Goal: Information Seeking & Learning: Learn about a topic

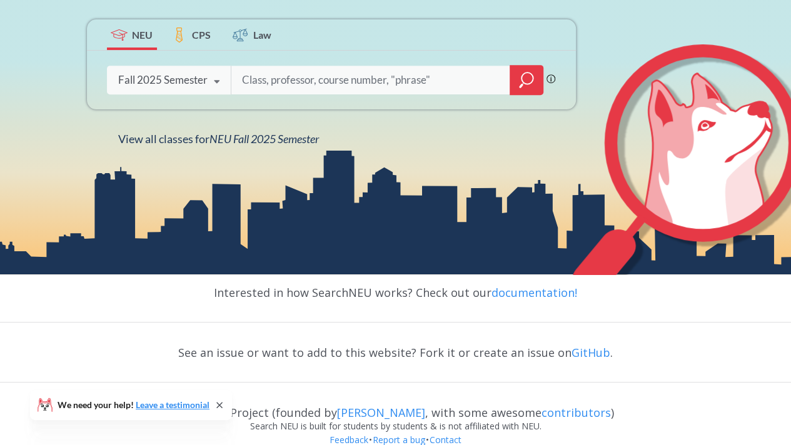
scroll to position [235, 0]
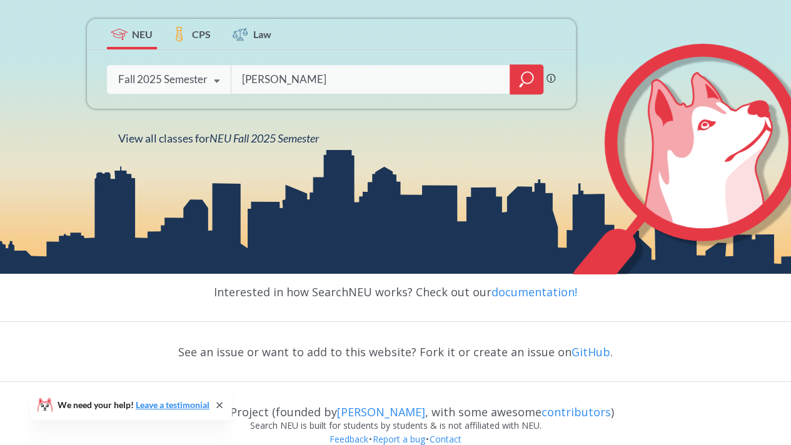
type input "[PERSON_NAME]"
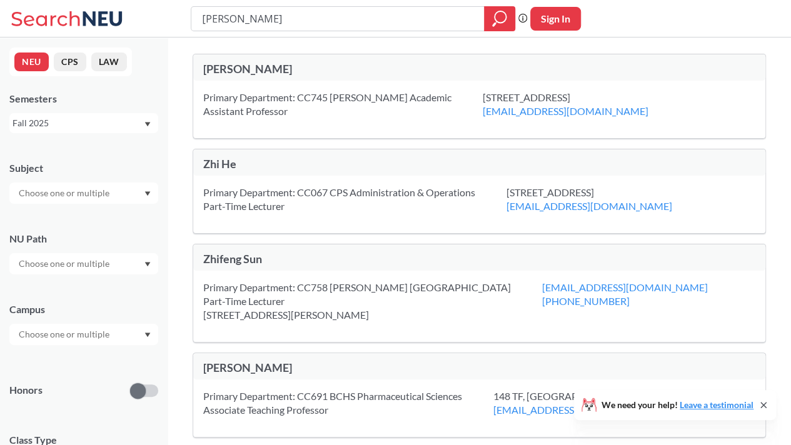
click at [227, 71] on div "[PERSON_NAME]" at bounding box center [341, 69] width 276 height 14
click at [214, 68] on div "[PERSON_NAME]" at bounding box center [341, 69] width 276 height 14
click at [264, 91] on div "Primary Department: CC745 [PERSON_NAME] Academic Assistant Professor" at bounding box center [342, 104] width 279 height 27
click at [324, 114] on div "Primary Department: CC745 [PERSON_NAME] Academic Assistant Professor" at bounding box center [342, 104] width 279 height 27
drag, startPoint x: 324, startPoint y: 114, endPoint x: 256, endPoint y: 105, distance: 68.1
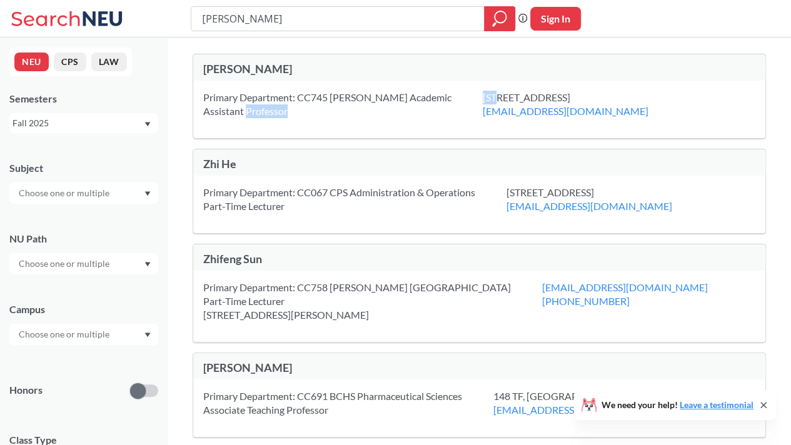
click at [256, 105] on div "Primary Department: CC745 [PERSON_NAME] Academic Assistant Professor" at bounding box center [342, 104] width 279 height 27
click at [218, 66] on div "[PERSON_NAME]" at bounding box center [341, 69] width 276 height 14
click at [497, 18] on icon "magnifying glass" at bounding box center [499, 18] width 15 height 17
drag, startPoint x: 391, startPoint y: 12, endPoint x: 186, endPoint y: 26, distance: 206.0
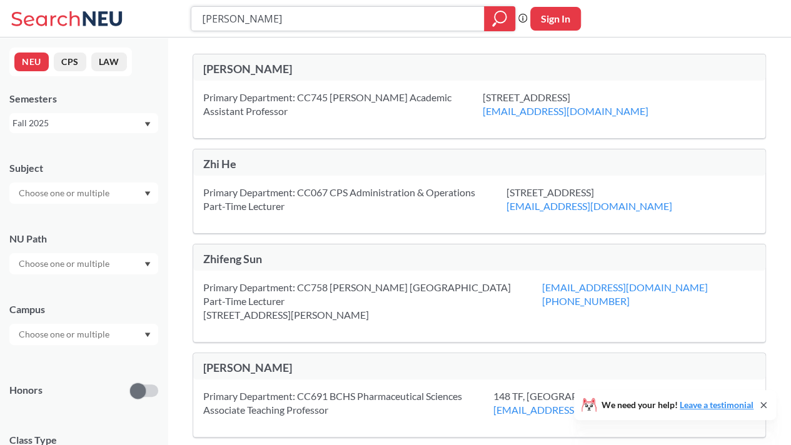
click at [186, 26] on div "[PERSON_NAME] Phrase search guarantees the exact search appears in the results.…" at bounding box center [395, 18] width 791 height 37
type input "[PERSON_NAME]"
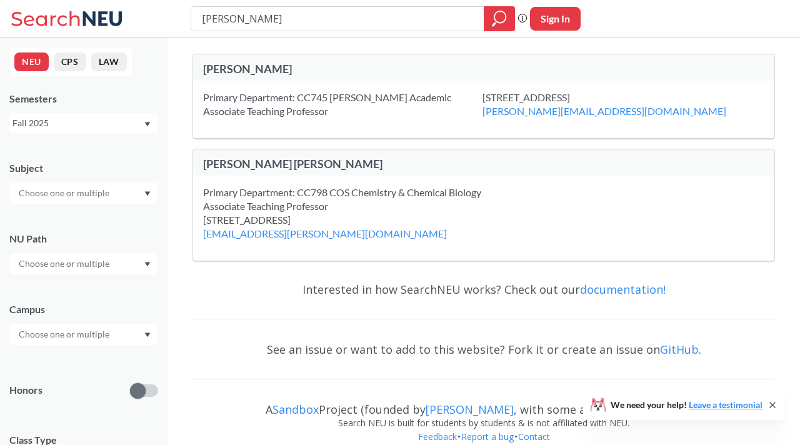
click at [281, 113] on div "Primary Department: CC745 [PERSON_NAME] Academic Associate Teaching Professor" at bounding box center [342, 104] width 279 height 27
click at [32, 67] on button "NEU" at bounding box center [31, 61] width 34 height 19
drag, startPoint x: 360, startPoint y: 22, endPoint x: 81, endPoint y: 19, distance: 278.7
click at [81, 19] on div "[PERSON_NAME] Phrase search guarantees the exact search appears in the results.…" at bounding box center [400, 18] width 800 height 37
click at [492, 21] on icon "magnifying glass" at bounding box center [499, 18] width 15 height 17
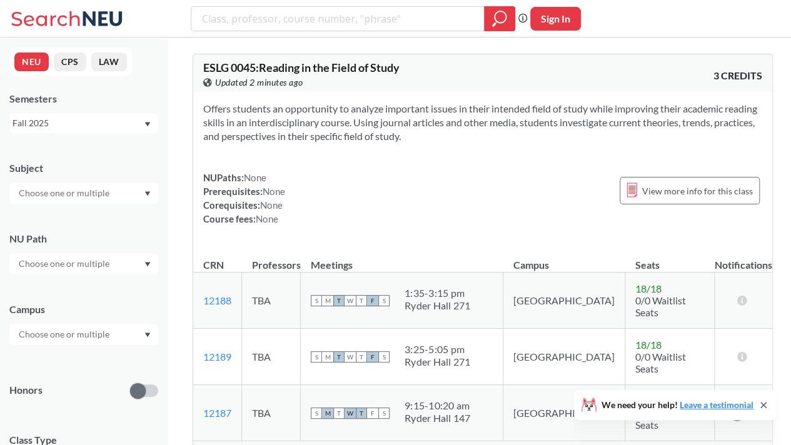
click at [208, 24] on input "search" at bounding box center [338, 18] width 274 height 21
type input "Robotic Science and Systems"
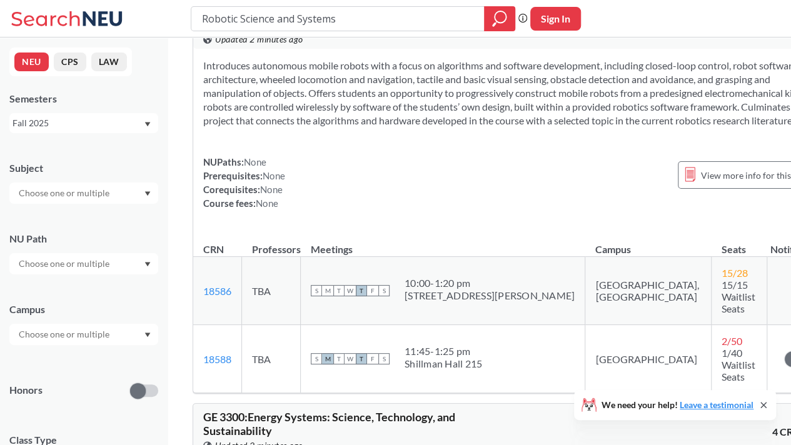
scroll to position [44, 0]
drag, startPoint x: 414, startPoint y: 334, endPoint x: 496, endPoint y: 349, distance: 83.2
click at [496, 349] on div "S M T W T F S 11:45 - 1:25 pm [GEOGRAPHIC_DATA] 215" at bounding box center [443, 357] width 264 height 27
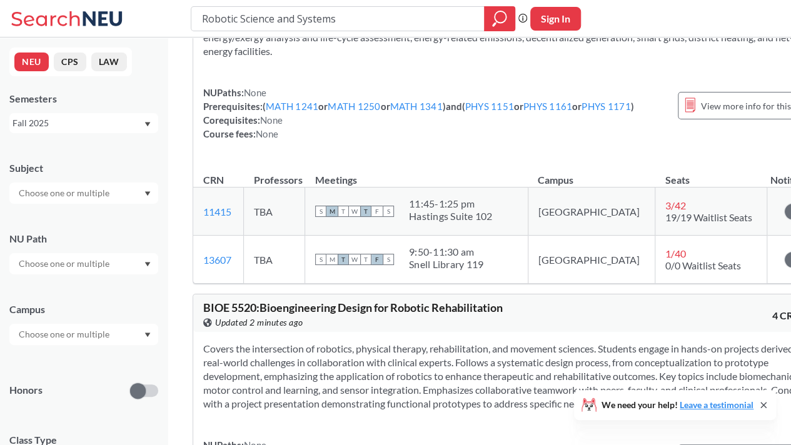
scroll to position [0, 0]
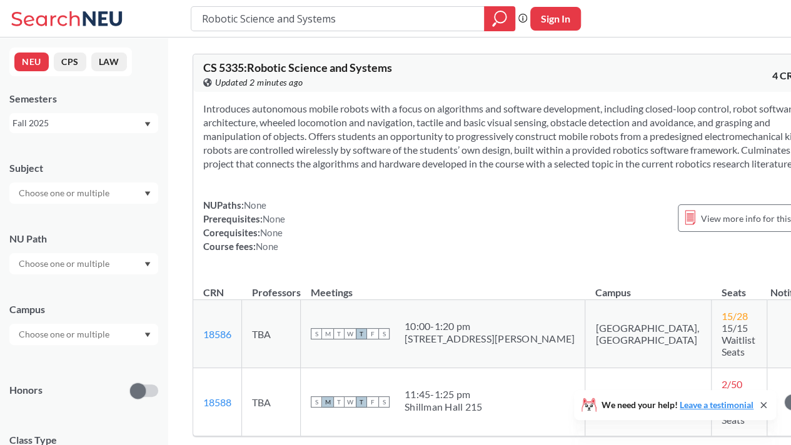
click at [85, 197] on input "text" at bounding box center [64, 193] width 105 height 15
click at [59, 177] on div "Subject CS ( 115 ) Computer Science NRSG ( 77 ) Nursing EECE ( 72 ) Electrical …" at bounding box center [83, 176] width 149 height 55
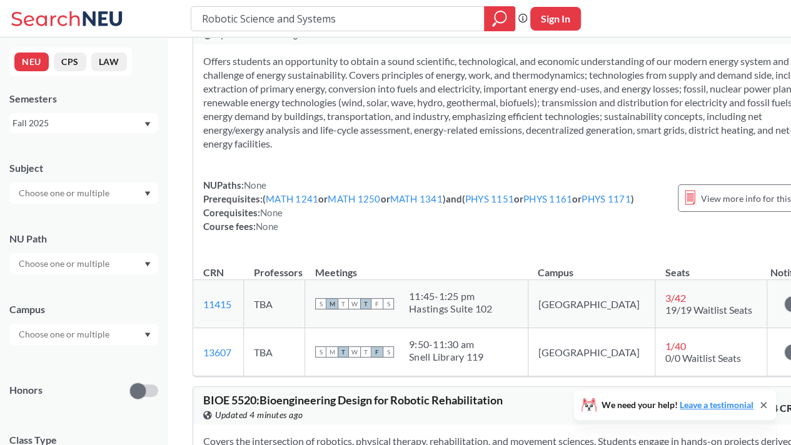
scroll to position [420, 0]
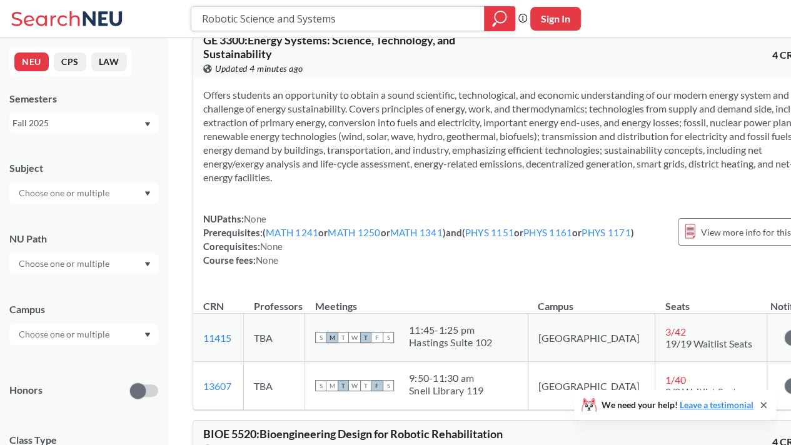
drag, startPoint x: 369, startPoint y: 17, endPoint x: 161, endPoint y: 15, distance: 207.5
click at [161, 15] on div "Robotic Science and Systems Phrase search guarantees the exact search appears i…" at bounding box center [395, 18] width 791 height 37
type input "OOD"
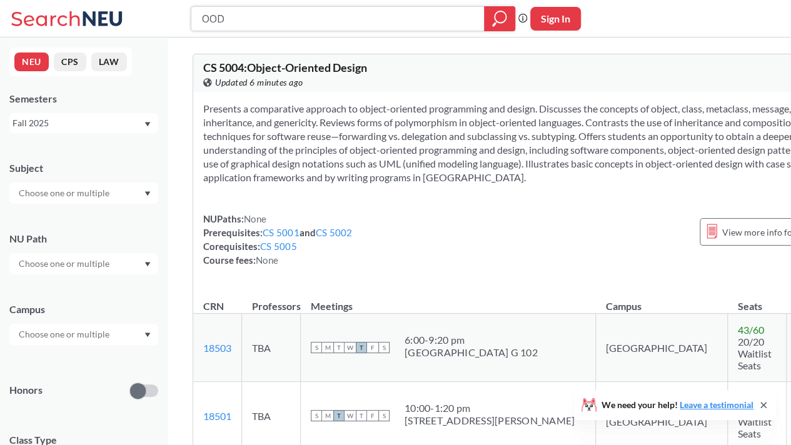
drag, startPoint x: 284, startPoint y: 17, endPoint x: 151, endPoint y: 22, distance: 133.2
click at [151, 22] on div "OOD Phrase search guarantees the exact search appears in the results. Ex. If yo…" at bounding box center [395, 18] width 791 height 37
type input "[DATE][PERSON_NAME]"
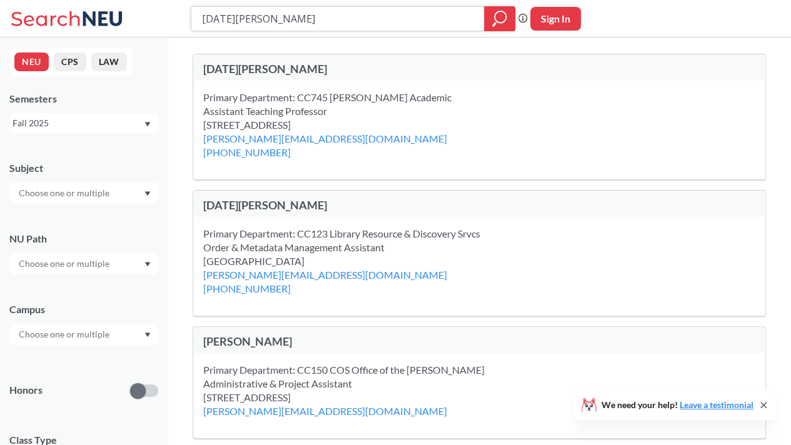
drag, startPoint x: 272, startPoint y: 18, endPoint x: 176, endPoint y: 15, distance: 96.9
click at [176, 15] on div "[DATE][PERSON_NAME] search guarantees the exact search appears in the results. …" at bounding box center [395, 18] width 791 height 37
type input "RSS"
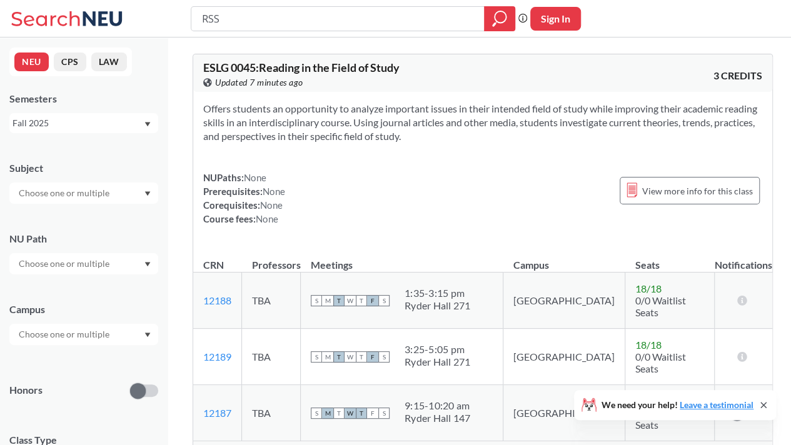
drag, startPoint x: 221, startPoint y: 12, endPoint x: 211, endPoint y: 13, distance: 10.1
click at [211, 13] on input "RSS" at bounding box center [338, 18] width 274 height 21
type input "Robotic science"
